Goal: Task Accomplishment & Management: Manage account settings

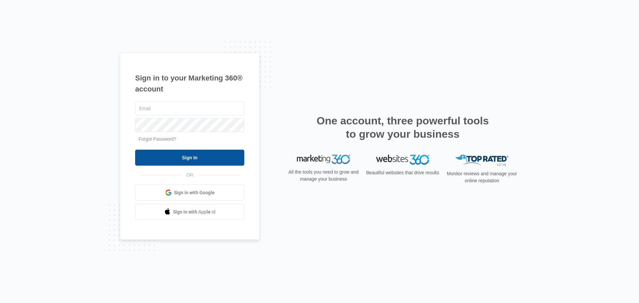
type input "[PERSON_NAME][EMAIL_ADDRESS][DOMAIN_NAME]"
click at [203, 157] on input "Sign In" at bounding box center [189, 158] width 109 height 16
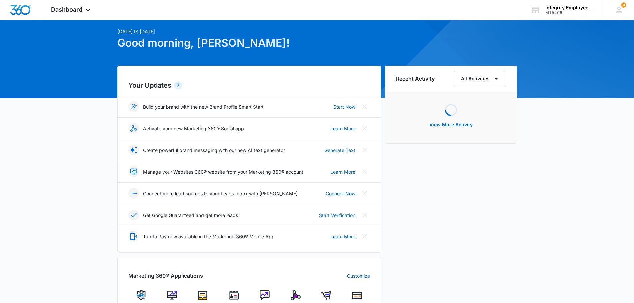
scroll to position [33, 0]
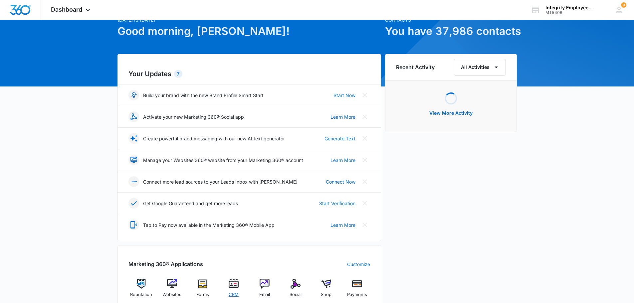
click at [237, 289] on img at bounding box center [234, 284] width 10 height 10
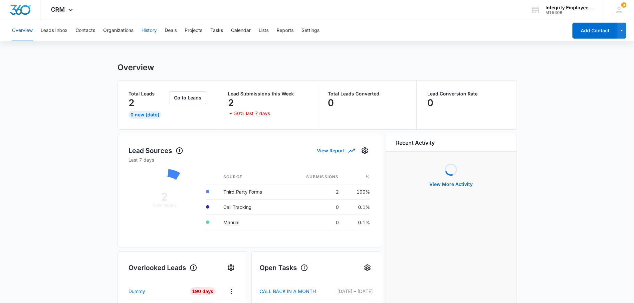
click at [154, 31] on button "History" at bounding box center [148, 30] width 15 height 21
